Goal: Task Accomplishment & Management: Complete application form

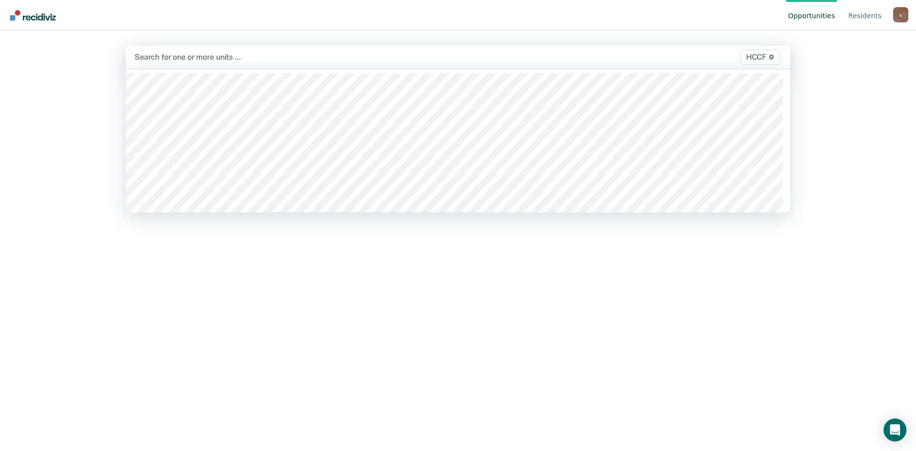
click at [179, 63] on div "Search for one or more units …" at bounding box center [361, 57] width 454 height 13
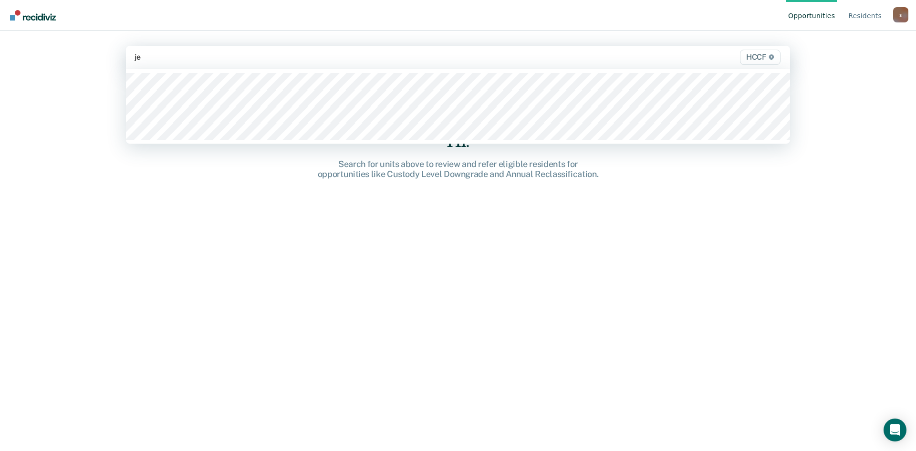
type input "je1"
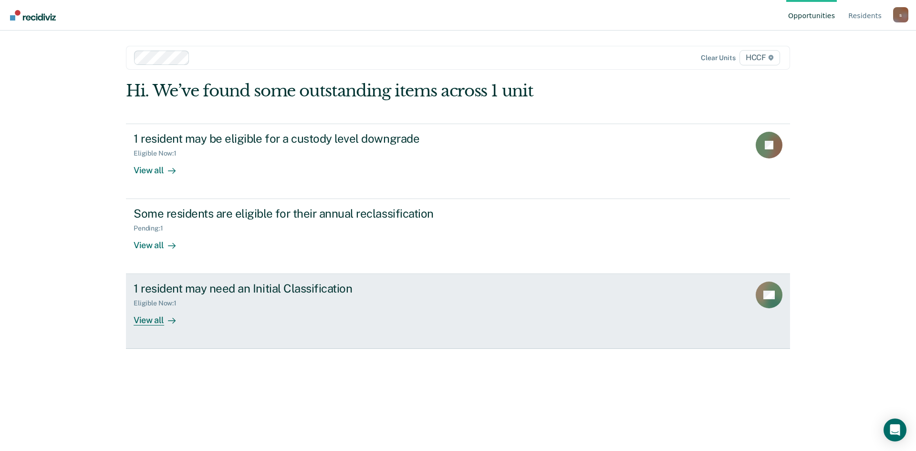
click at [153, 319] on div "View all" at bounding box center [160, 316] width 53 height 19
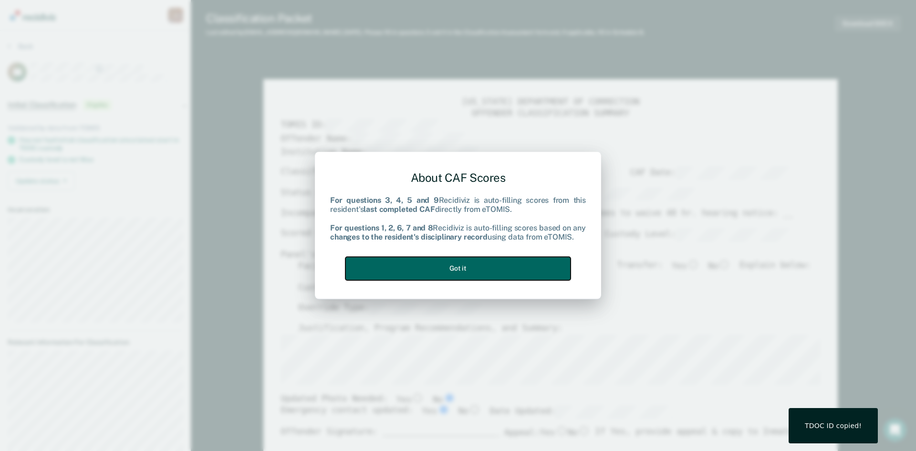
click at [526, 275] on button "Got it" at bounding box center [458, 268] width 225 height 23
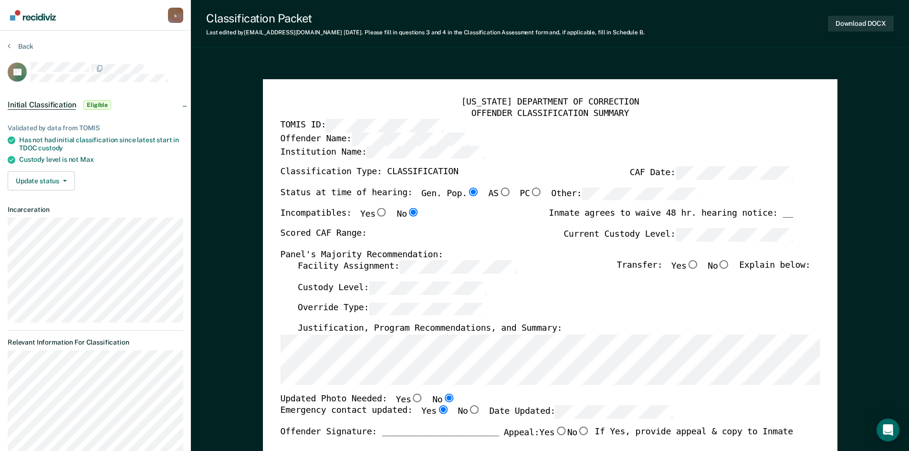
click at [735, 135] on div "Offender Name:" at bounding box center [536, 139] width 513 height 13
click at [656, 304] on div "Override Type:" at bounding box center [553, 312] width 513 height 21
type textarea "x"
click at [19, 42] on button "Back" at bounding box center [21, 46] width 26 height 9
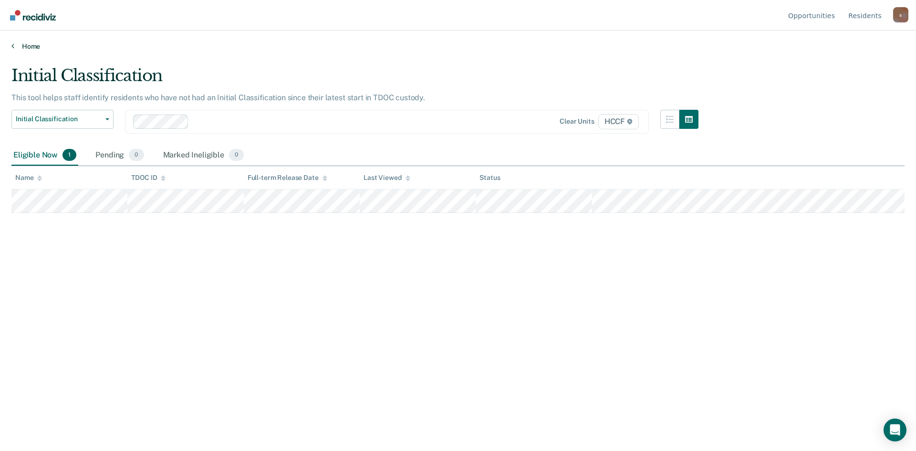
click at [41, 49] on link "Home" at bounding box center [458, 46] width 894 height 9
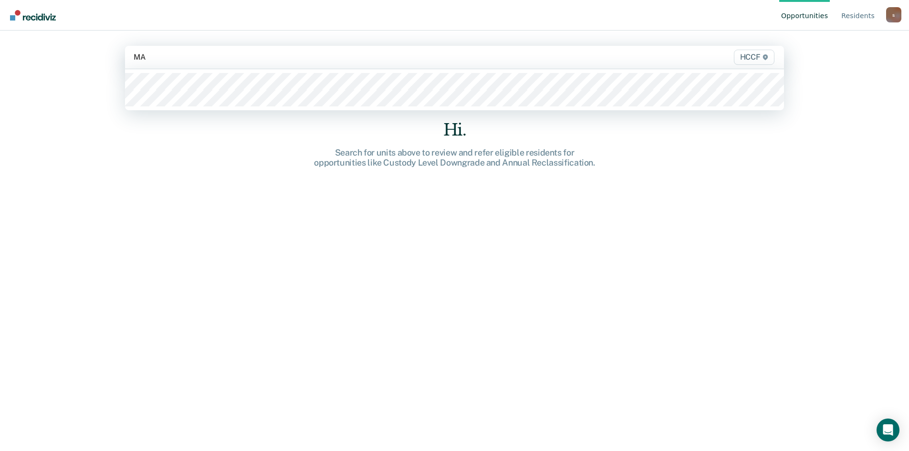
type input "MA1"
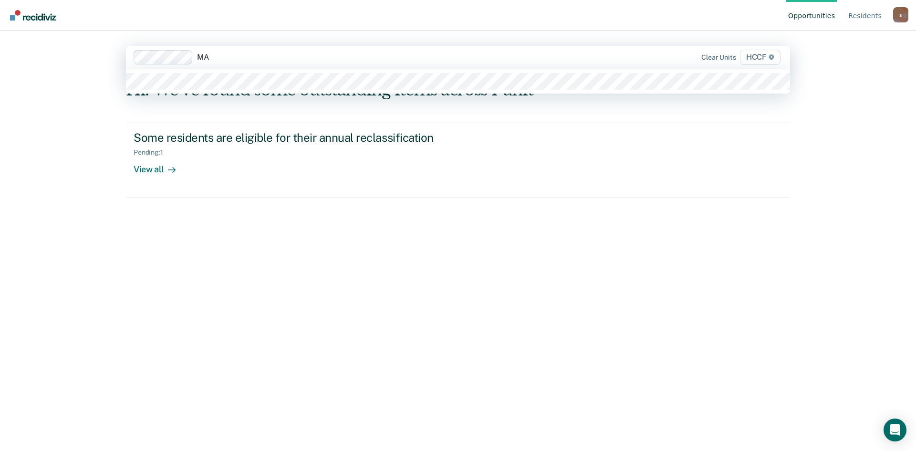
type input "MA2"
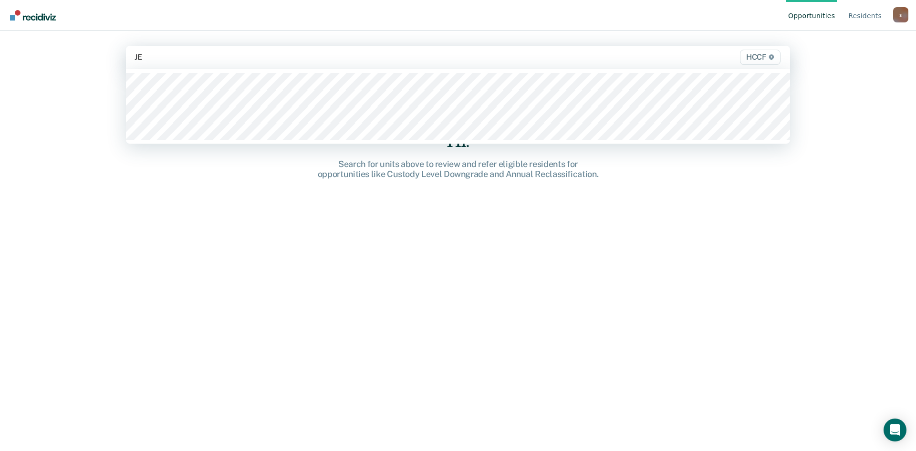
type input "JE1"
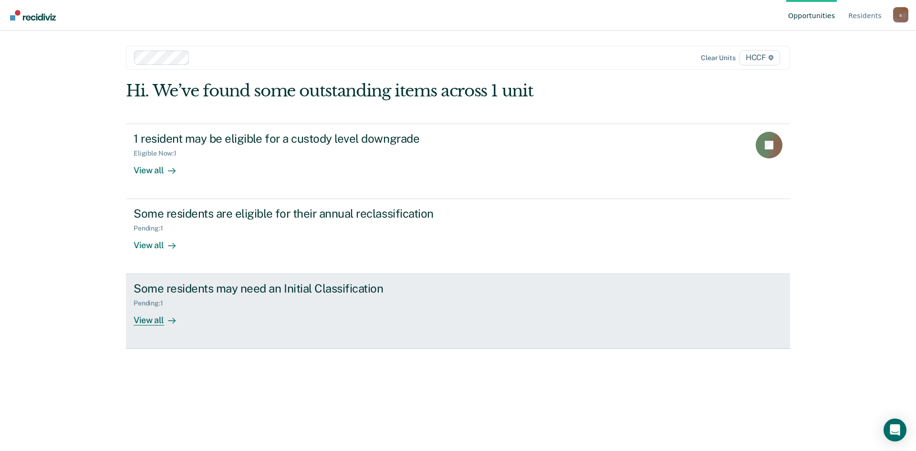
click at [161, 328] on link "Some residents may need an Initial Classification Pending : 1 View all" at bounding box center [458, 311] width 664 height 75
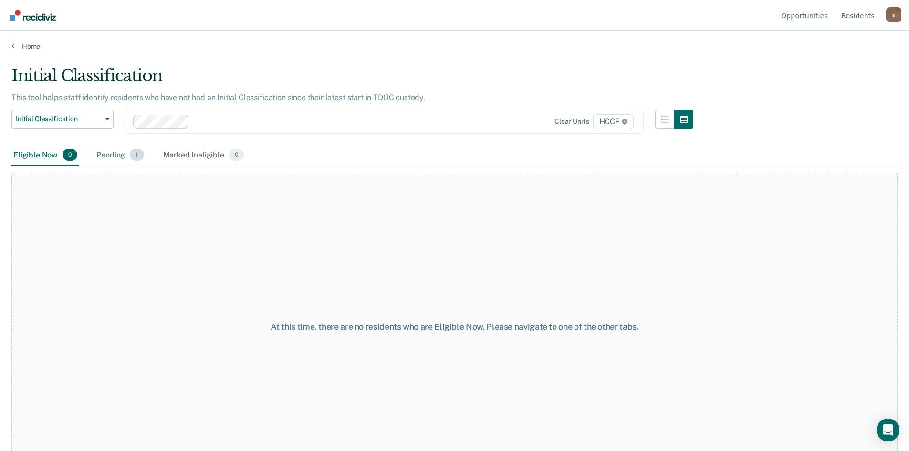
click at [115, 158] on div "Pending 1" at bounding box center [120, 155] width 51 height 21
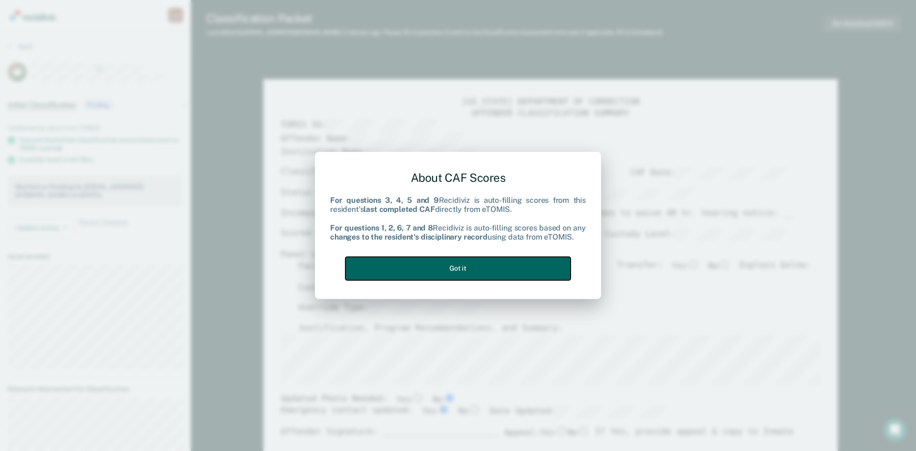
click at [492, 270] on button "Got it" at bounding box center [458, 268] width 225 height 23
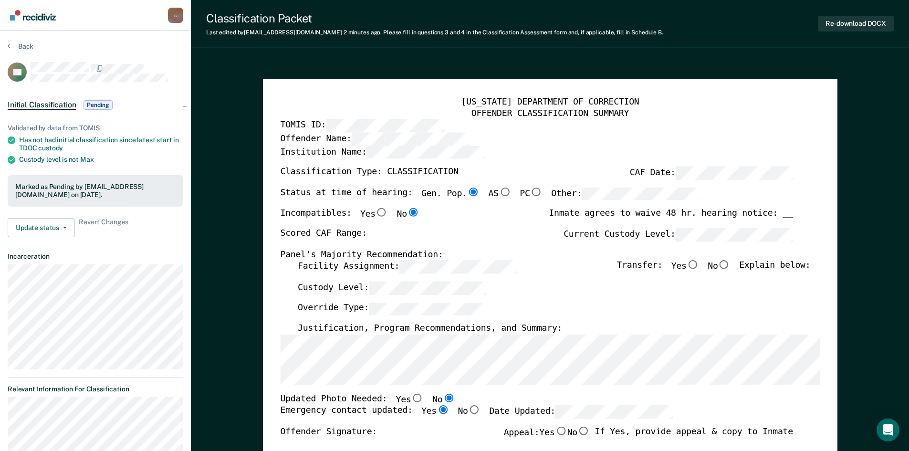
click at [730, 266] on input "No" at bounding box center [724, 265] width 12 height 9
type textarea "x"
radio input "true"
click at [375, 236] on div "Scored CAF Range: Current Custody Level:" at bounding box center [536, 238] width 513 height 21
click at [377, 234] on div "Scored CAF Range: Current Custody Level:" at bounding box center [536, 238] width 513 height 21
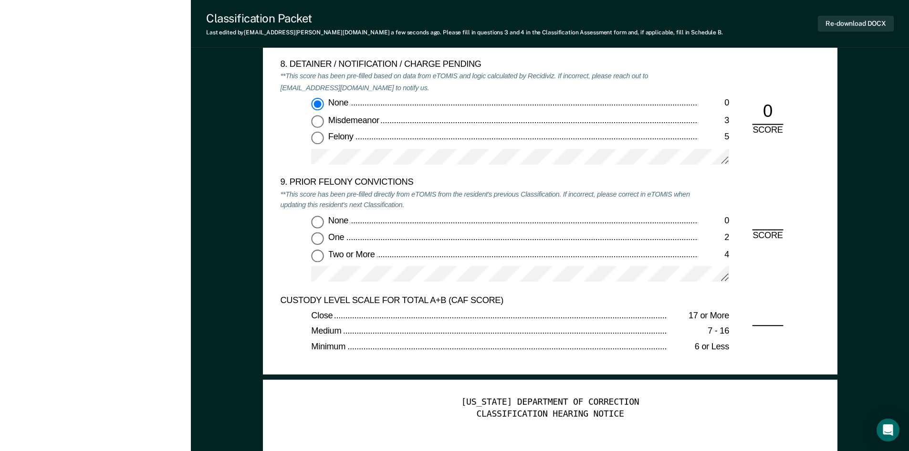
scroll to position [2052, 0]
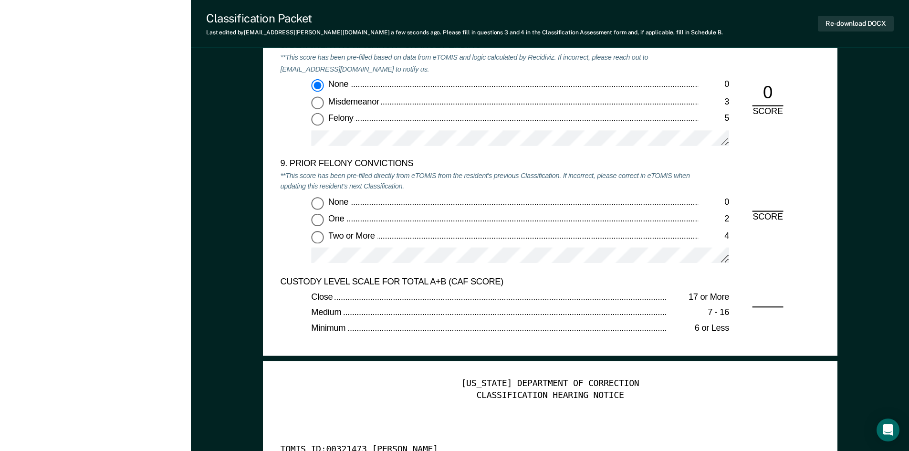
click at [313, 234] on input "Two or More 4" at bounding box center [317, 237] width 12 height 12
type textarea "x"
radio input "true"
type textarea "x"
